Goal: Task Accomplishment & Management: Use online tool/utility

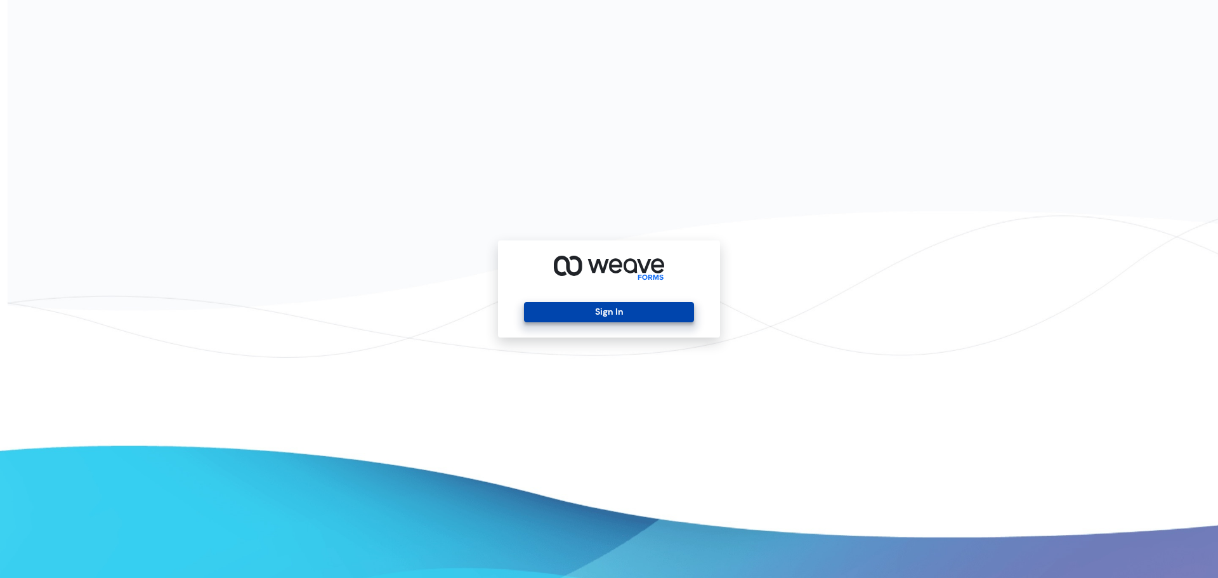
click at [583, 322] on button "Sign In" at bounding box center [608, 312] width 169 height 20
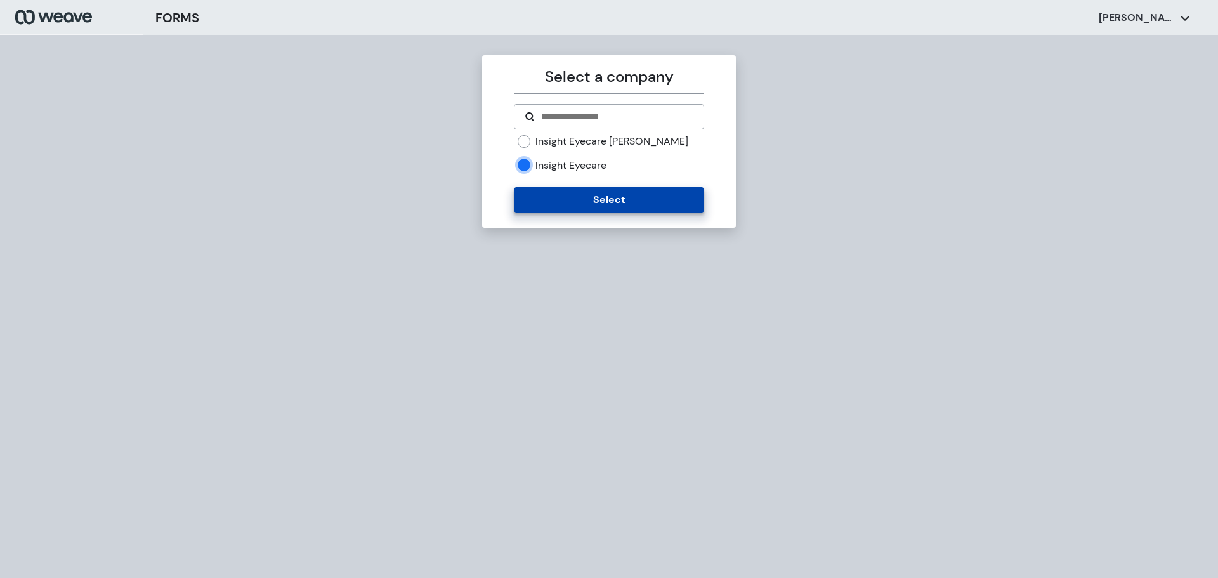
click at [594, 195] on button "Select" at bounding box center [609, 199] width 190 height 25
